Goal: Find specific page/section: Find specific page/section

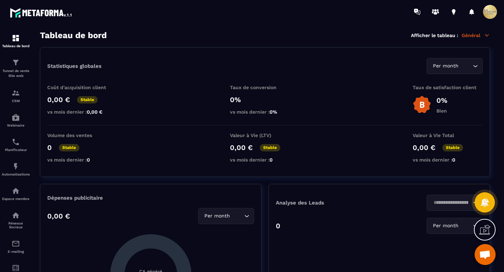
click at [488, 17] on span at bounding box center [490, 12] width 14 height 14
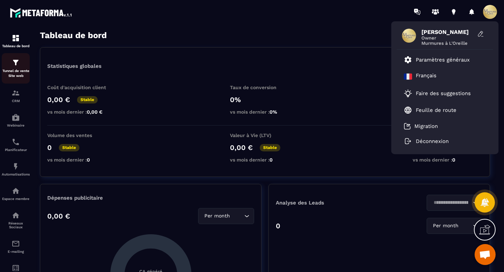
click at [13, 64] on img at bounding box center [16, 62] width 8 height 8
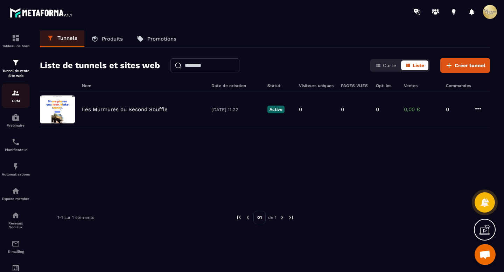
click at [13, 101] on p "CRM" at bounding box center [16, 101] width 28 height 4
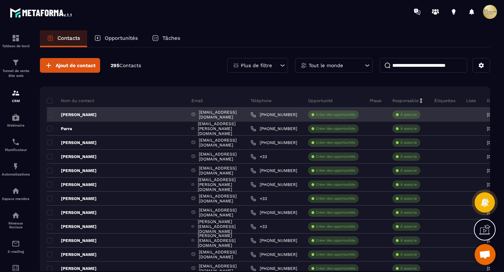
click at [71, 113] on p "[PERSON_NAME]" at bounding box center [72, 115] width 50 height 6
